Goal: Task Accomplishment & Management: Use online tool/utility

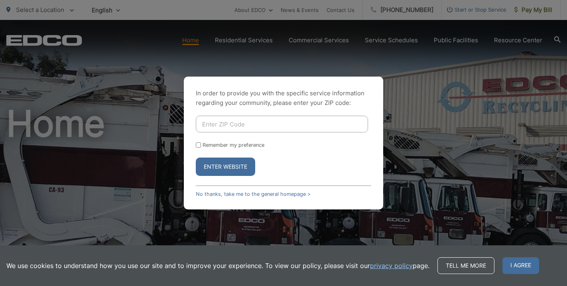
click at [453, 106] on div "In order to provide you with the specific service information regarding your co…" at bounding box center [283, 143] width 567 height 286
click at [277, 193] on link "No thanks, take me to the general homepage >" at bounding box center [253, 194] width 115 height 6
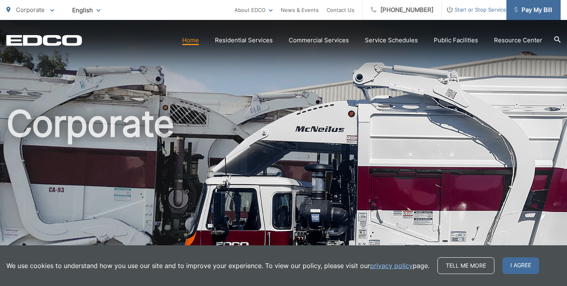
click at [542, 7] on span "Pay My Bill" at bounding box center [533, 10] width 38 height 10
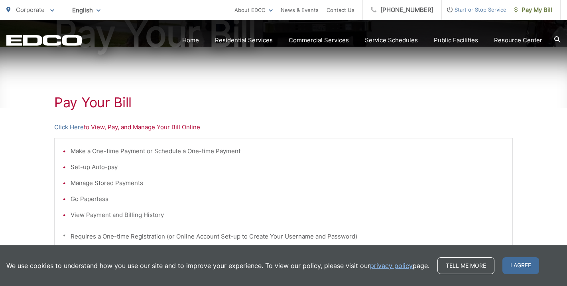
scroll to position [113, 0]
click at [62, 129] on link "Click Here" at bounding box center [68, 127] width 29 height 10
